Goal: Task Accomplishment & Management: Manage account settings

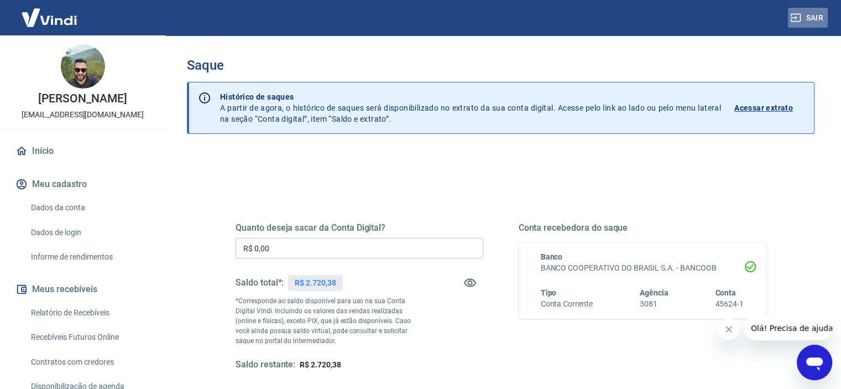
click at [819, 15] on button "Sair" at bounding box center [808, 18] width 40 height 20
